Goal: Navigation & Orientation: Find specific page/section

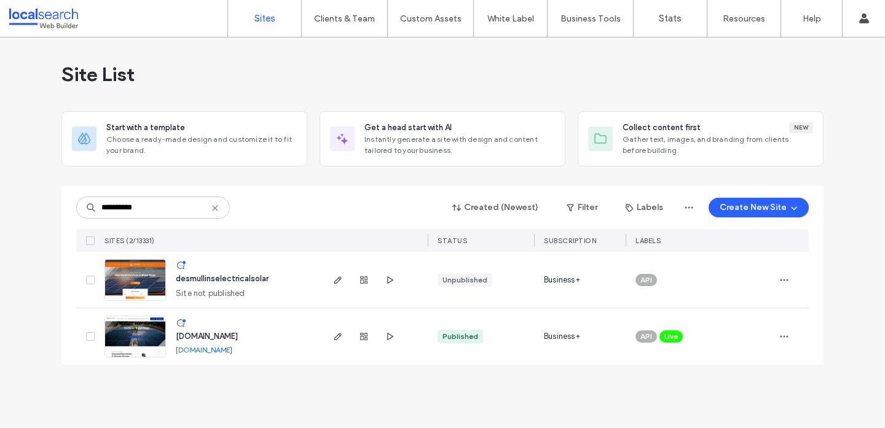
type input "**********"
click at [235, 336] on span "www.desmullinselectrical.com.au" at bounding box center [207, 336] width 62 height 9
